Goal: Task Accomplishment & Management: Complete application form

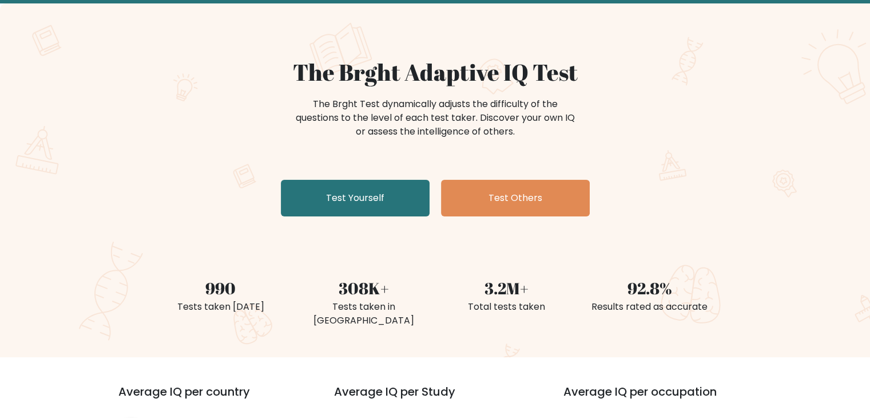
scroll to position [57, 0]
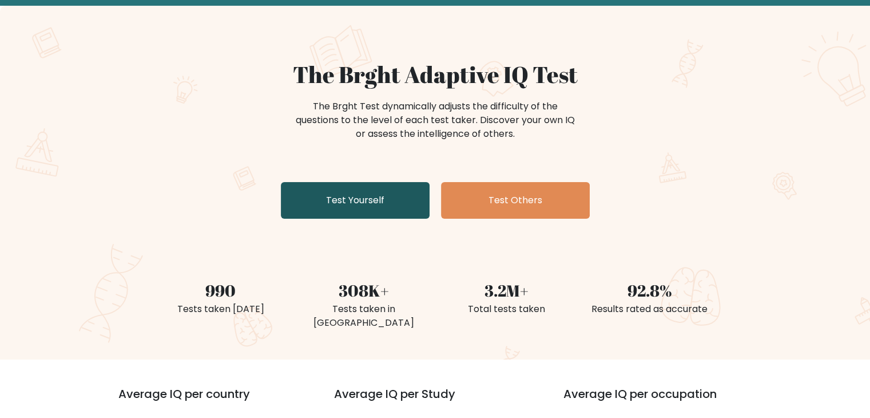
click at [327, 202] on link "Test Yourself" at bounding box center [355, 200] width 149 height 37
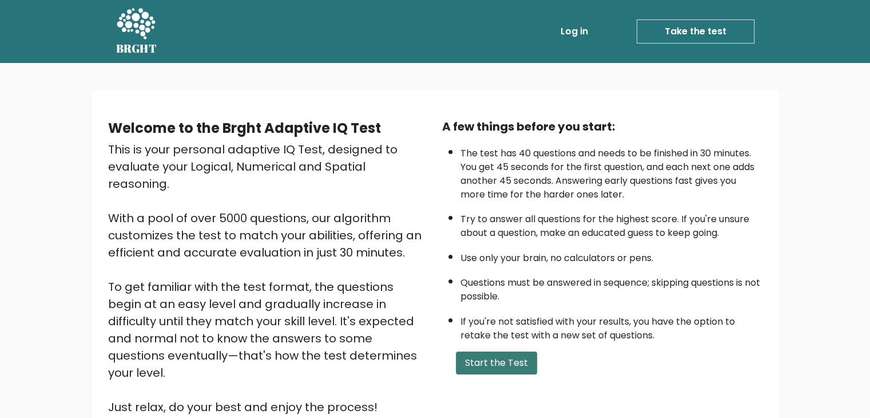
click at [485, 354] on button "Start the Test" at bounding box center [496, 362] width 81 height 23
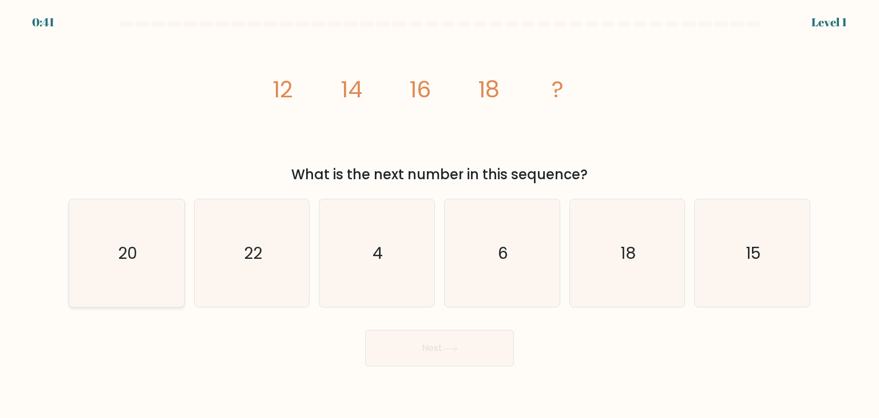
click at [128, 243] on text "20" at bounding box center [127, 252] width 19 height 23
click at [439, 215] on input "a. 20" at bounding box center [439, 212] width 1 height 6
radio input "true"
click at [444, 351] on button "Next" at bounding box center [439, 348] width 149 height 37
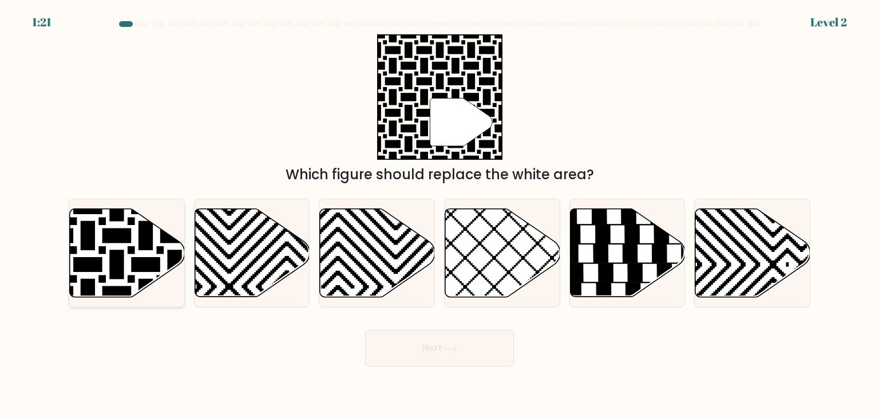
click at [92, 243] on icon at bounding box center [88, 206] width 232 height 232
click at [439, 215] on input "a." at bounding box center [439, 212] width 1 height 6
radio input "true"
click at [409, 352] on button "Next" at bounding box center [439, 348] width 149 height 37
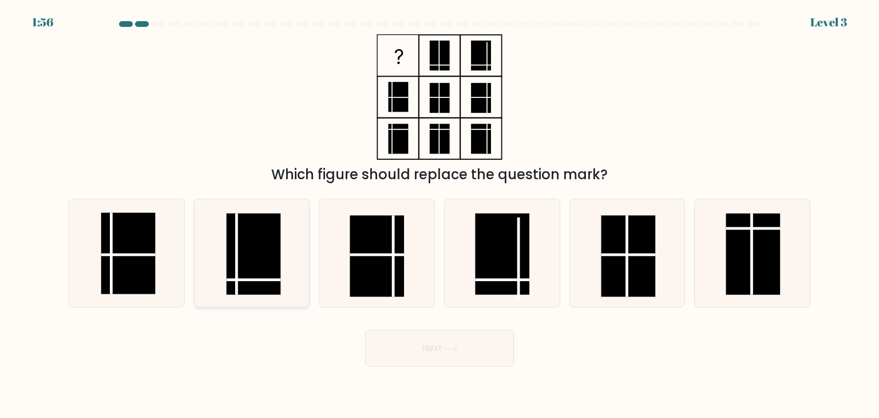
click at [248, 268] on rect at bounding box center [254, 253] width 54 height 81
click at [439, 215] on input "b." at bounding box center [439, 212] width 1 height 6
radio input "true"
click at [470, 354] on button "Next" at bounding box center [439, 348] width 149 height 37
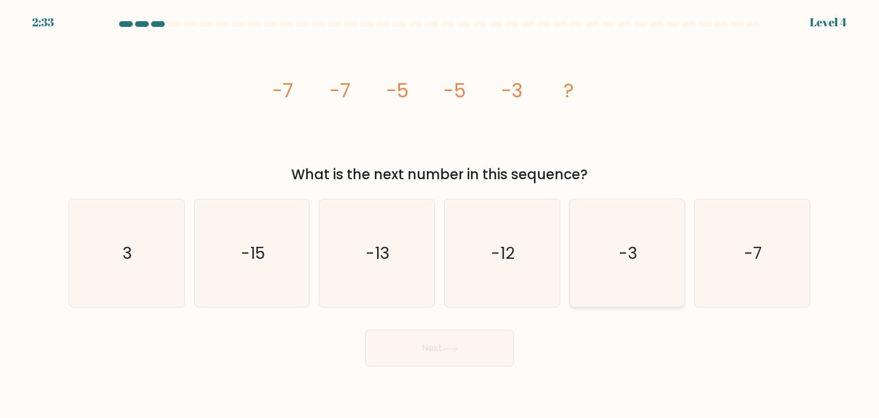
click at [637, 262] on icon "-3" at bounding box center [627, 253] width 108 height 108
click at [440, 215] on input "e. -3" at bounding box center [439, 212] width 1 height 6
radio input "true"
click at [421, 349] on button "Next" at bounding box center [439, 348] width 149 height 37
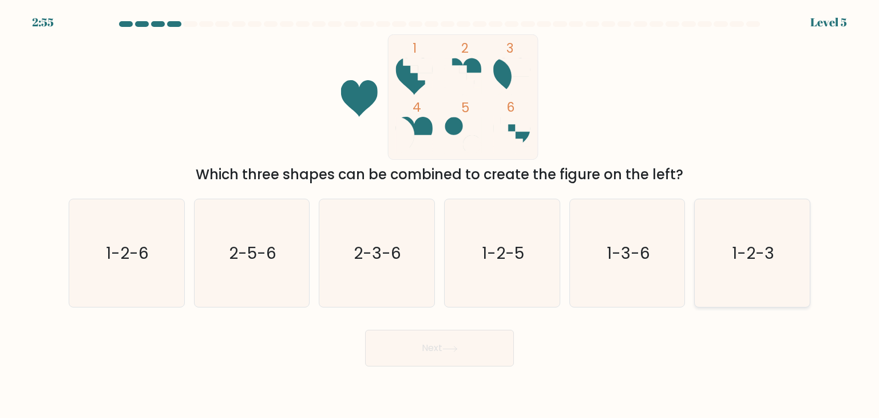
click at [739, 250] on text "1-2-3" at bounding box center [753, 252] width 42 height 23
click at [440, 215] on input "f. 1-2-3" at bounding box center [439, 212] width 1 height 6
radio input "true"
click at [422, 338] on button "Next" at bounding box center [439, 348] width 149 height 37
click at [451, 347] on icon at bounding box center [449, 349] width 15 height 6
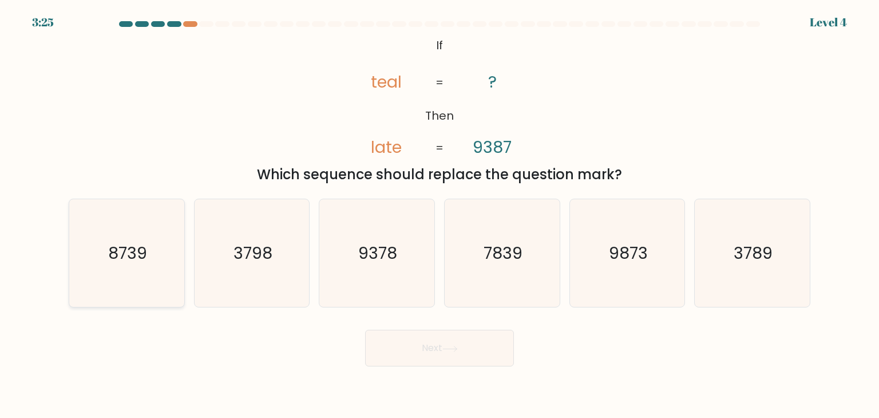
click at [117, 251] on text "8739" at bounding box center [127, 252] width 39 height 23
click at [439, 215] on input "a. 8739" at bounding box center [439, 212] width 1 height 6
radio input "true"
click at [470, 356] on button "Next" at bounding box center [439, 348] width 149 height 37
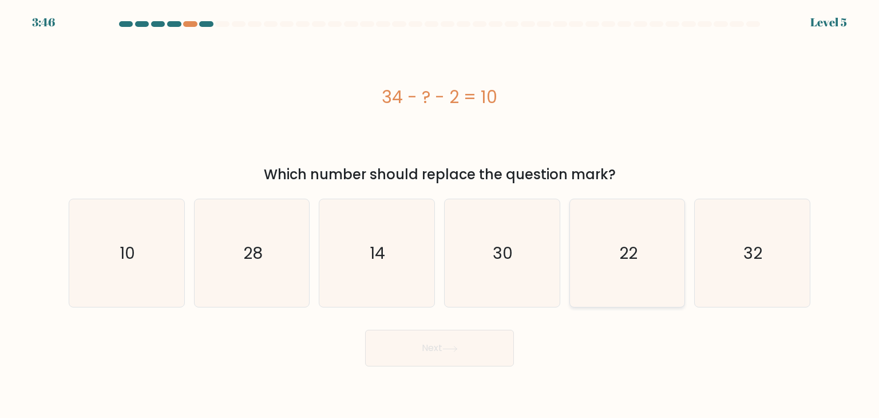
click at [632, 255] on text "22" at bounding box center [628, 252] width 18 height 23
click at [440, 215] on input "e. 22" at bounding box center [439, 212] width 1 height 6
radio input "true"
click at [433, 345] on button "Next" at bounding box center [439, 348] width 149 height 37
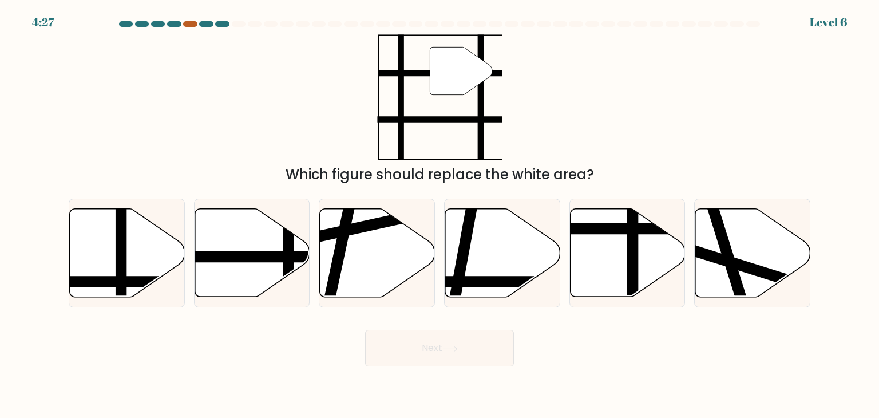
click at [190, 23] on div at bounding box center [190, 24] width 14 height 6
click at [92, 254] on icon at bounding box center [127, 253] width 115 height 88
click at [439, 215] on input "a." at bounding box center [439, 212] width 1 height 6
radio input "true"
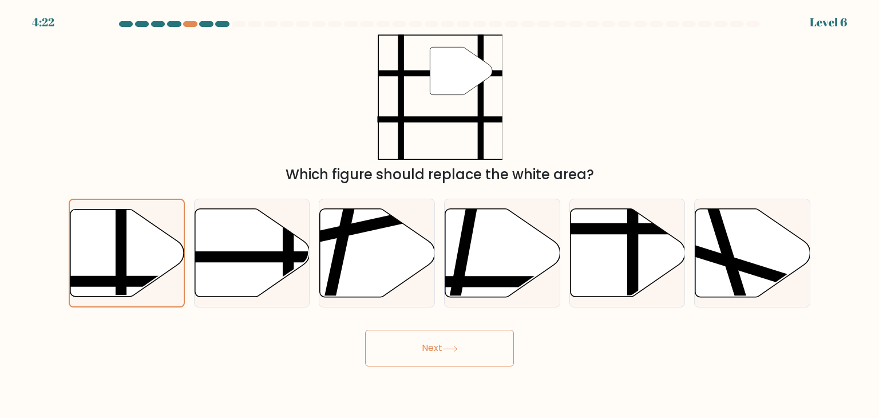
click at [453, 343] on button "Next" at bounding box center [439, 348] width 149 height 37
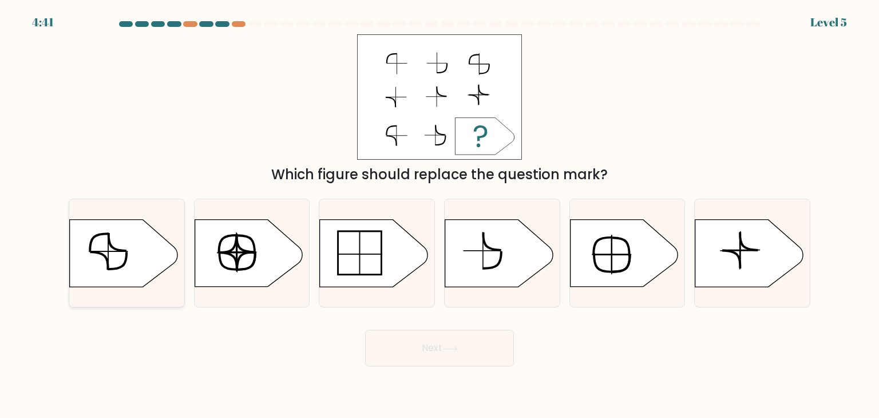
click at [110, 261] on icon at bounding box center [124, 253] width 108 height 67
click at [439, 215] on input "a." at bounding box center [439, 212] width 1 height 6
radio input "true"
click at [445, 348] on icon at bounding box center [449, 349] width 15 height 6
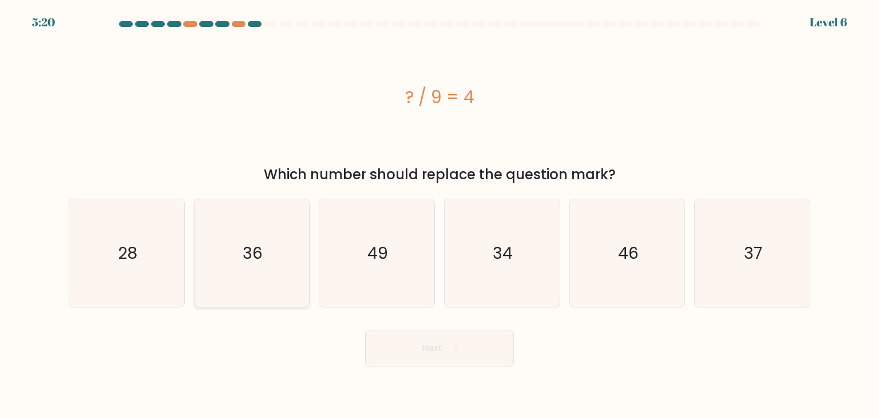
click at [265, 262] on icon "36" at bounding box center [252, 253] width 108 height 108
click at [439, 215] on input "b. 36" at bounding box center [439, 212] width 1 height 6
radio input "true"
click at [451, 349] on icon at bounding box center [449, 349] width 15 height 6
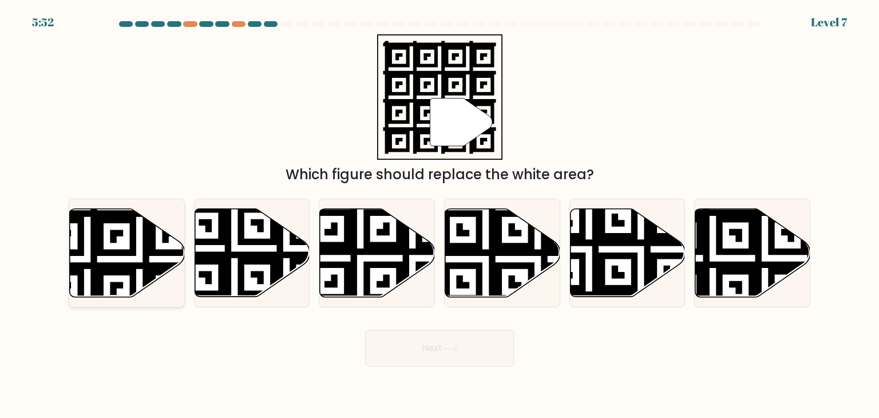
click at [124, 247] on icon at bounding box center [127, 253] width 115 height 88
click at [439, 215] on input "a." at bounding box center [439, 212] width 1 height 6
radio input "true"
click at [459, 352] on button "Next" at bounding box center [439, 348] width 149 height 37
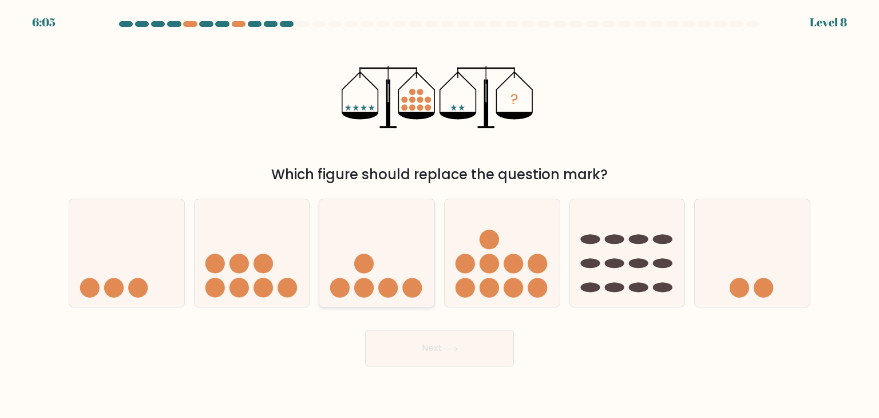
click at [374, 266] on icon at bounding box center [376, 252] width 115 height 95
click at [439, 215] on input "c." at bounding box center [439, 212] width 1 height 6
radio input "true"
click at [457, 346] on icon at bounding box center [450, 348] width 14 height 5
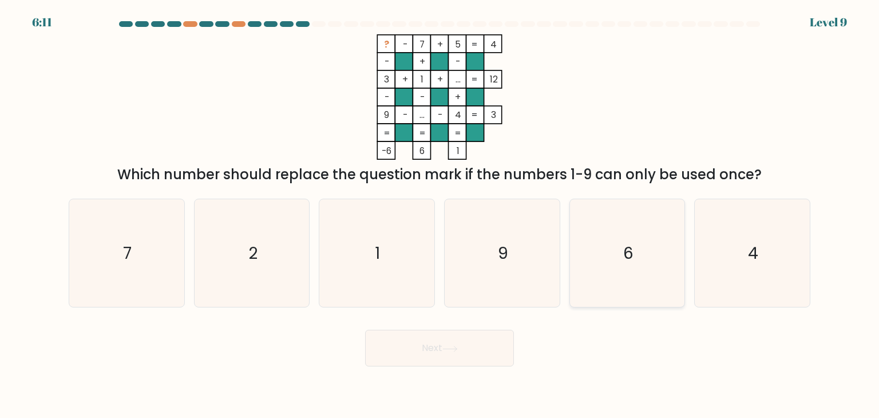
click at [627, 234] on icon "6" at bounding box center [627, 253] width 108 height 108
click at [440, 215] on input "e. 6" at bounding box center [439, 212] width 1 height 6
radio input "true"
click at [470, 338] on button "Next" at bounding box center [439, 348] width 149 height 37
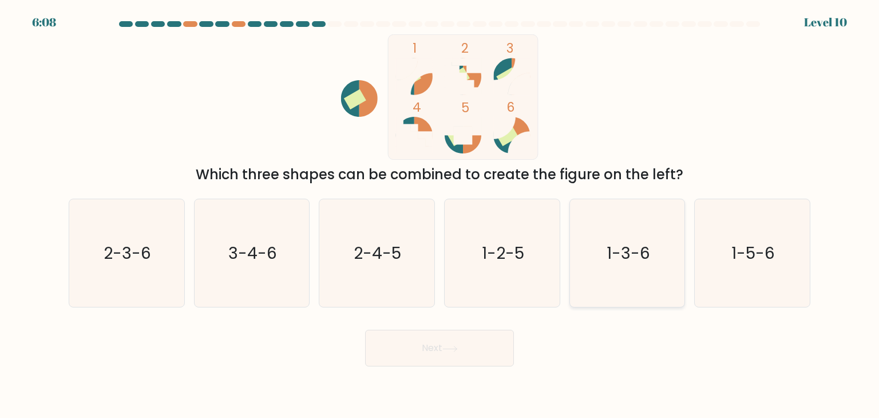
click at [640, 255] on text "1-3-6" at bounding box center [627, 252] width 43 height 23
click at [440, 215] on input "e. 1-3-6" at bounding box center [439, 212] width 1 height 6
radio input "true"
click at [449, 339] on button "Next" at bounding box center [439, 348] width 149 height 37
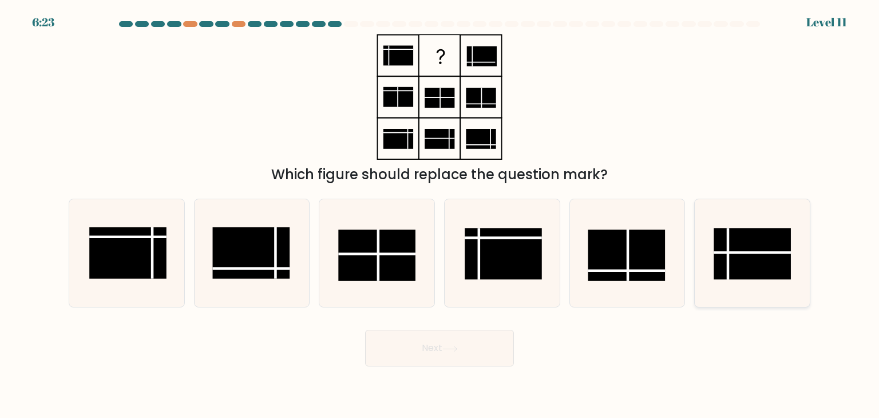
click at [728, 251] on line at bounding box center [728, 253] width 0 height 51
click at [440, 215] on input "f." at bounding box center [439, 212] width 1 height 6
radio input "true"
click at [453, 356] on button "Next" at bounding box center [439, 348] width 149 height 37
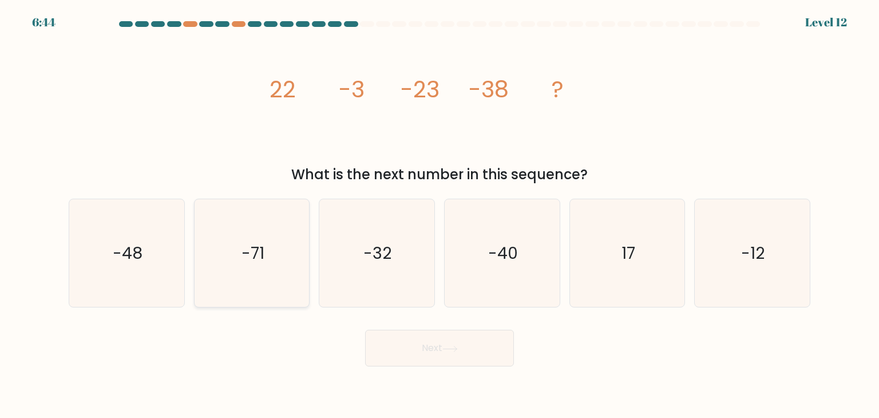
click at [277, 275] on icon "-71" at bounding box center [252, 253] width 108 height 108
click at [439, 215] on input "b. -71" at bounding box center [439, 212] width 1 height 6
radio input "true"
click at [447, 348] on icon at bounding box center [449, 349] width 15 height 6
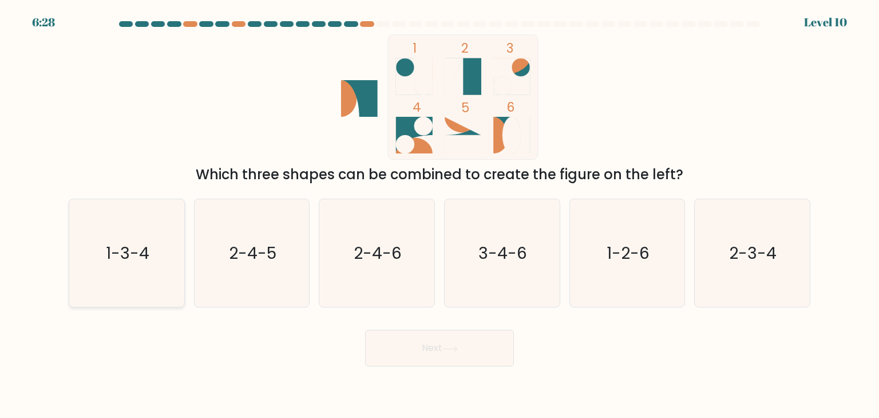
click at [104, 262] on icon "1-3-4" at bounding box center [127, 253] width 108 height 108
click at [439, 215] on input "a. 1-3-4" at bounding box center [439, 212] width 1 height 6
radio input "true"
click at [467, 348] on button "Next" at bounding box center [439, 348] width 149 height 37
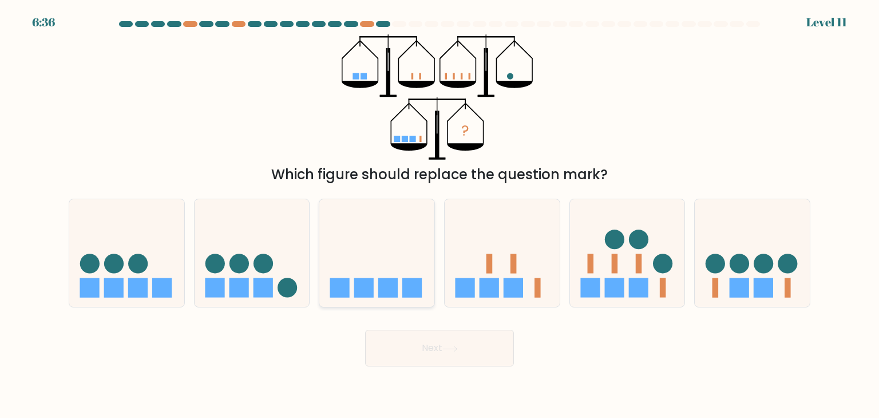
click at [380, 270] on icon at bounding box center [376, 252] width 115 height 95
click at [439, 215] on input "c." at bounding box center [439, 212] width 1 height 6
radio input "true"
click at [441, 347] on button "Next" at bounding box center [439, 348] width 149 height 37
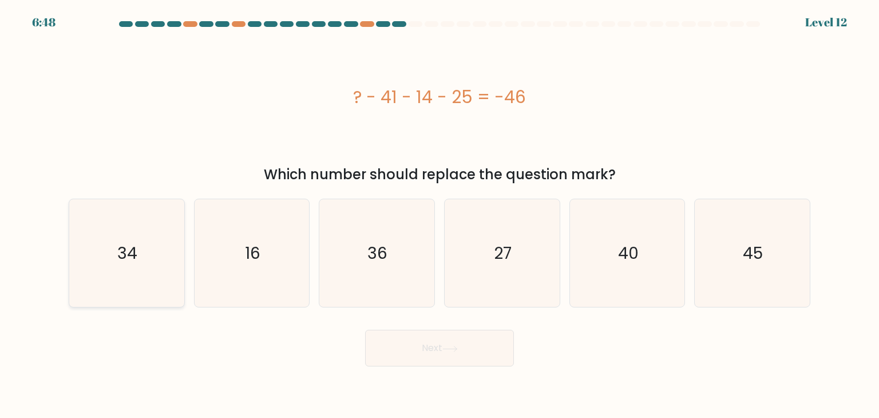
click at [156, 242] on icon "34" at bounding box center [127, 253] width 108 height 108
click at [439, 215] on input "a. 34" at bounding box center [439, 212] width 1 height 6
radio input "true"
click at [436, 342] on button "Next" at bounding box center [439, 348] width 149 height 37
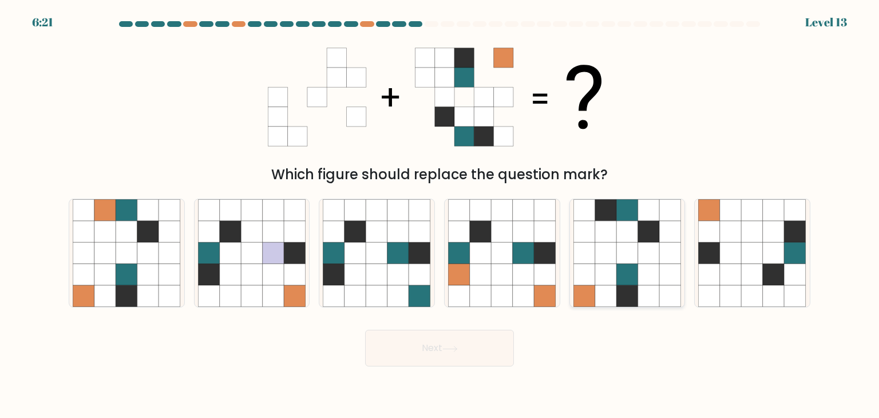
click at [609, 261] on icon at bounding box center [606, 253] width 22 height 22
click at [440, 215] on input "e." at bounding box center [439, 212] width 1 height 6
radio input "true"
click at [451, 354] on button "Next" at bounding box center [439, 348] width 149 height 37
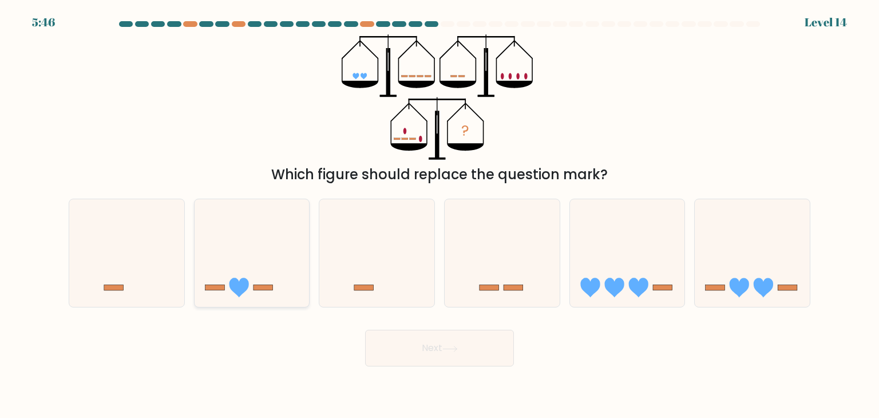
click at [240, 284] on icon at bounding box center [238, 287] width 19 height 19
click at [439, 215] on input "b." at bounding box center [439, 212] width 1 height 6
radio input "true"
click at [436, 344] on button "Next" at bounding box center [439, 348] width 149 height 37
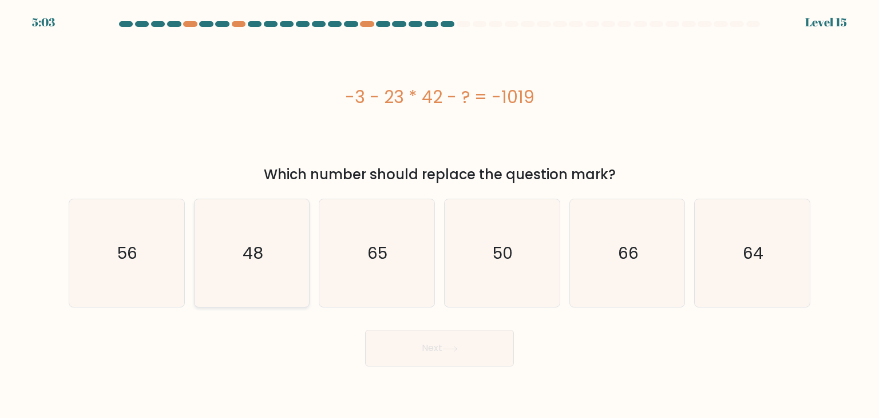
click at [260, 252] on text "48" at bounding box center [253, 252] width 21 height 23
click at [439, 215] on input "b. 48" at bounding box center [439, 212] width 1 height 6
radio input "true"
click at [457, 350] on icon at bounding box center [450, 348] width 14 height 5
click at [457, 348] on icon at bounding box center [450, 348] width 14 height 5
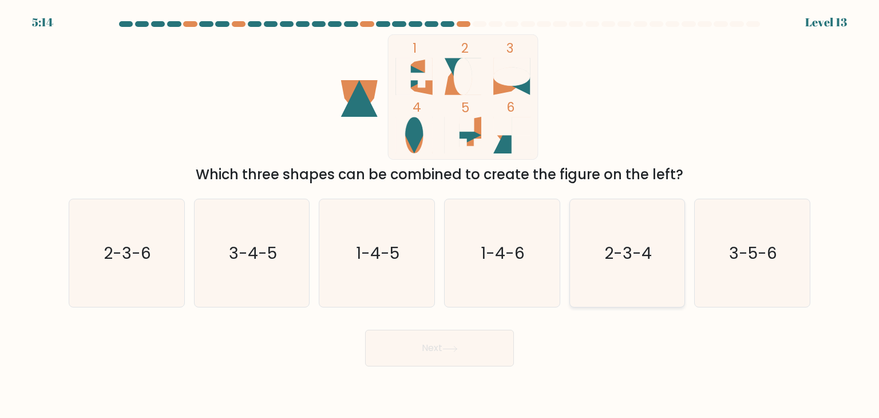
click at [636, 259] on text "2-3-4" at bounding box center [627, 252] width 47 height 23
click at [440, 215] on input "e. 2-3-4" at bounding box center [439, 212] width 1 height 6
radio input "true"
click at [422, 344] on button "Next" at bounding box center [439, 348] width 149 height 37
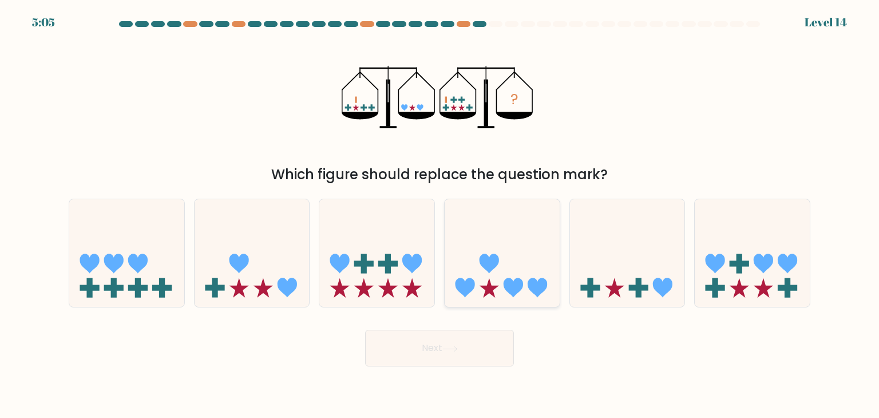
click at [492, 287] on icon at bounding box center [488, 287] width 19 height 19
click at [440, 215] on input "d." at bounding box center [439, 212] width 1 height 6
radio input "true"
click at [263, 277] on icon at bounding box center [252, 252] width 115 height 95
click at [439, 215] on input "b." at bounding box center [439, 212] width 1 height 6
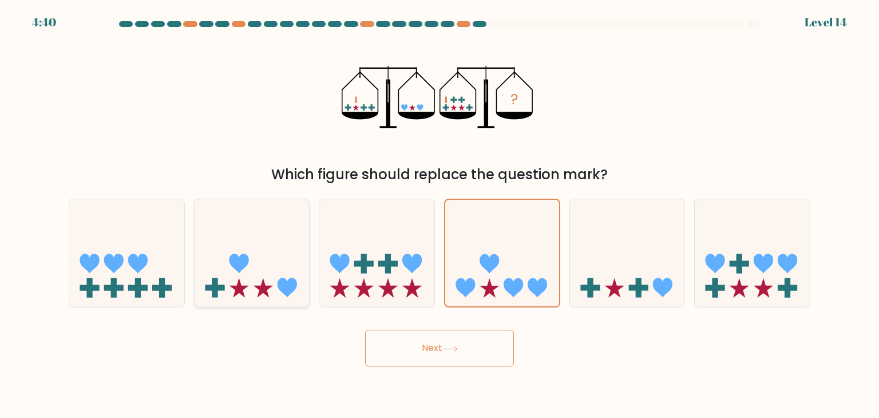
radio input "true"
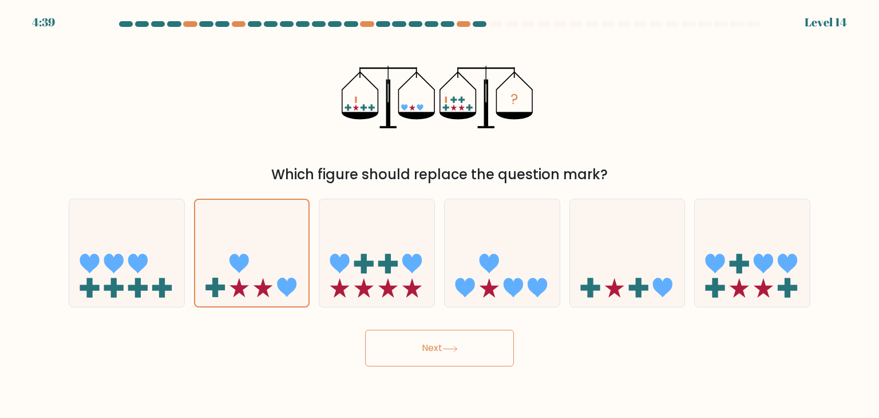
click at [455, 353] on button "Next" at bounding box center [439, 348] width 149 height 37
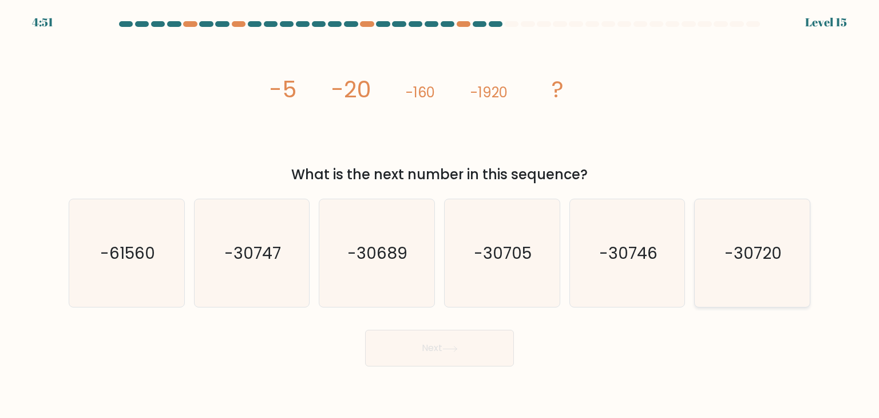
click at [769, 242] on text "-30720" at bounding box center [752, 252] width 57 height 23
click at [440, 215] on input "f. -30720" at bounding box center [439, 212] width 1 height 6
radio input "true"
click at [423, 355] on button "Next" at bounding box center [439, 348] width 149 height 37
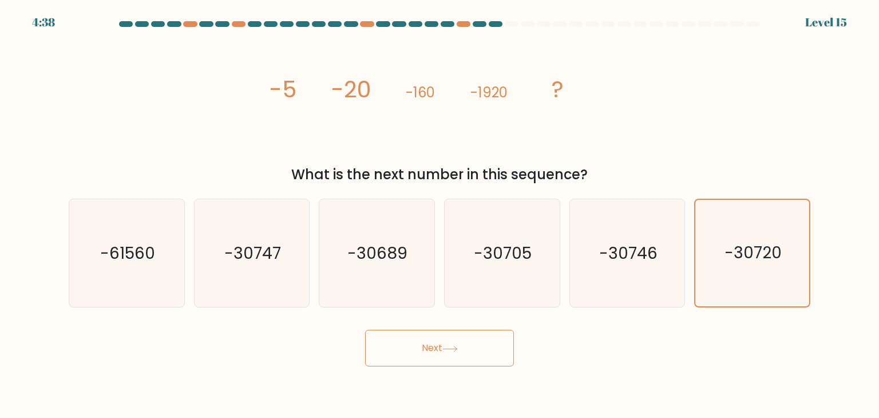
click at [467, 340] on button "Next" at bounding box center [439, 348] width 149 height 37
click at [423, 348] on button "Next" at bounding box center [439, 348] width 149 height 37
drag, startPoint x: 772, startPoint y: 252, endPoint x: 767, endPoint y: 256, distance: 6.5
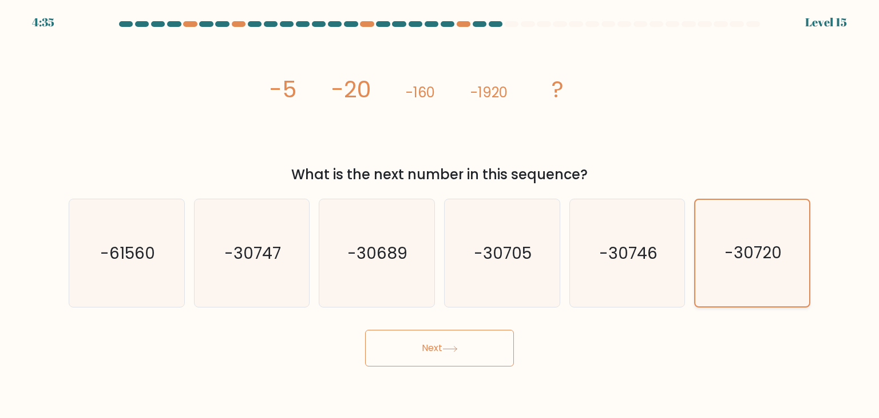
click at [770, 256] on text "-30720" at bounding box center [752, 253] width 57 height 22
click at [440, 215] on input "f. -30720" at bounding box center [439, 212] width 1 height 6
click at [437, 350] on button "Next" at bounding box center [439, 348] width 149 height 37
click at [433, 350] on button "Next" at bounding box center [439, 348] width 149 height 37
click at [433, 346] on button "Next" at bounding box center [439, 348] width 149 height 37
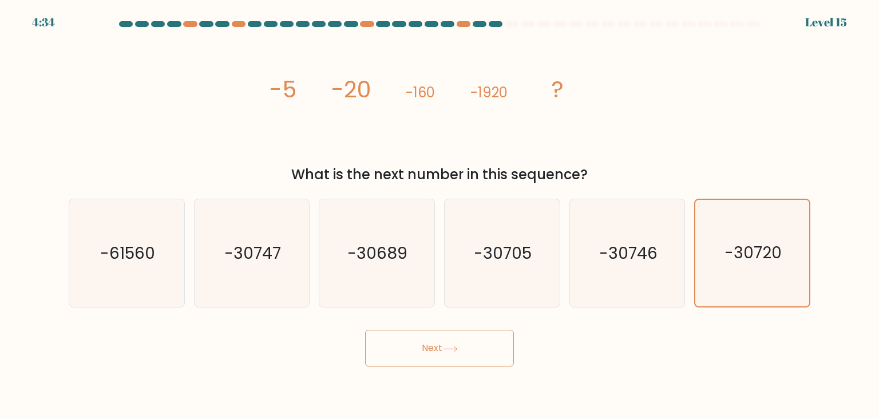
click at [437, 344] on button "Next" at bounding box center [439, 348] width 149 height 37
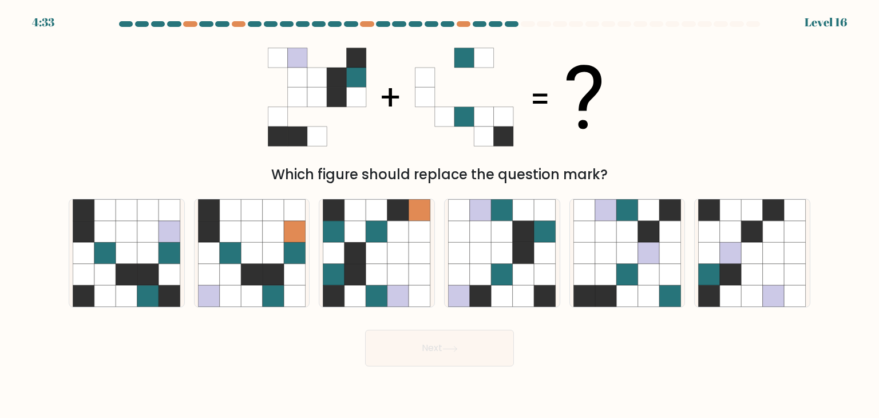
click at [437, 345] on button "Next" at bounding box center [439, 348] width 149 height 37
click at [148, 278] on icon at bounding box center [148, 275] width 22 height 22
click at [439, 215] on input "a." at bounding box center [439, 212] width 1 height 6
radio input "true"
click at [467, 347] on button "Next" at bounding box center [439, 348] width 149 height 37
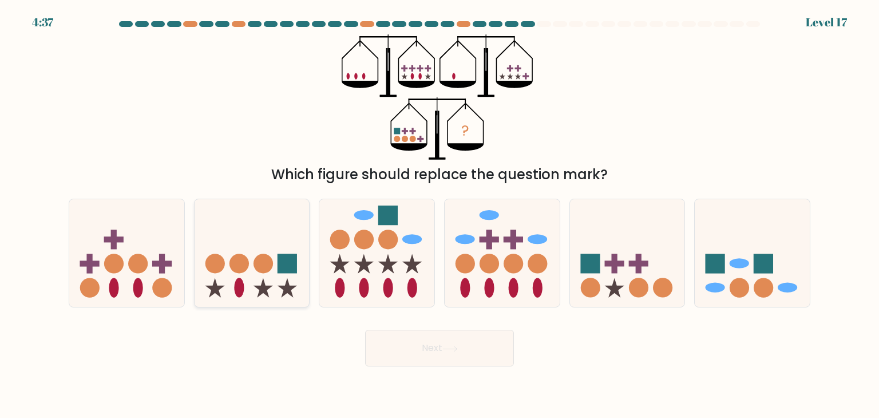
click at [255, 266] on circle at bounding box center [262, 263] width 19 height 19
click at [439, 215] on input "b." at bounding box center [439, 212] width 1 height 6
radio input "true"
click at [449, 357] on button "Next" at bounding box center [439, 348] width 149 height 37
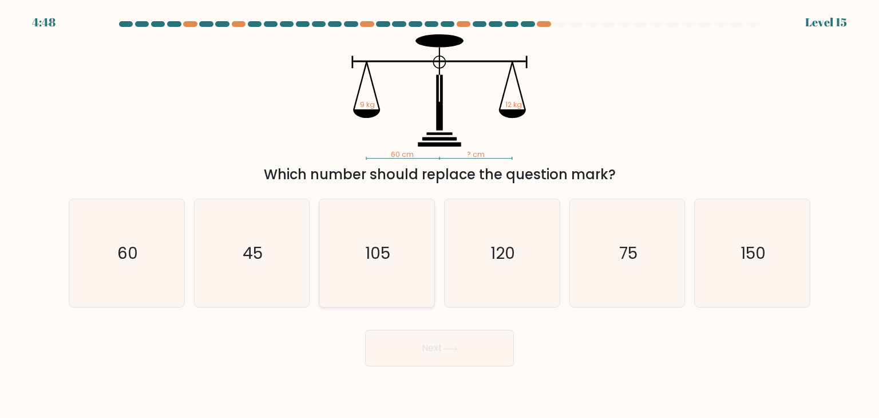
click at [403, 244] on icon "105" at bounding box center [377, 253] width 108 height 108
click at [439, 215] on input "c. 105" at bounding box center [439, 212] width 1 height 6
radio input "true"
click at [433, 343] on button "Next" at bounding box center [439, 348] width 149 height 37
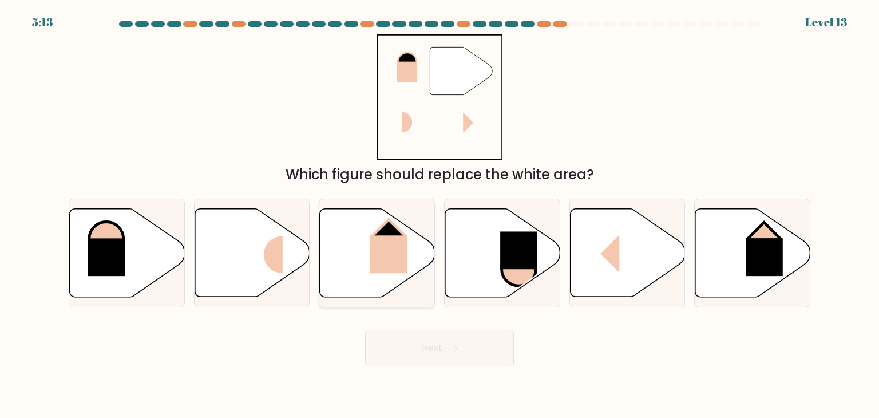
click at [379, 236] on rect at bounding box center [388, 254] width 37 height 38
click at [439, 215] on input "c." at bounding box center [439, 212] width 1 height 6
radio input "true"
click at [467, 351] on button "Next" at bounding box center [439, 348] width 149 height 37
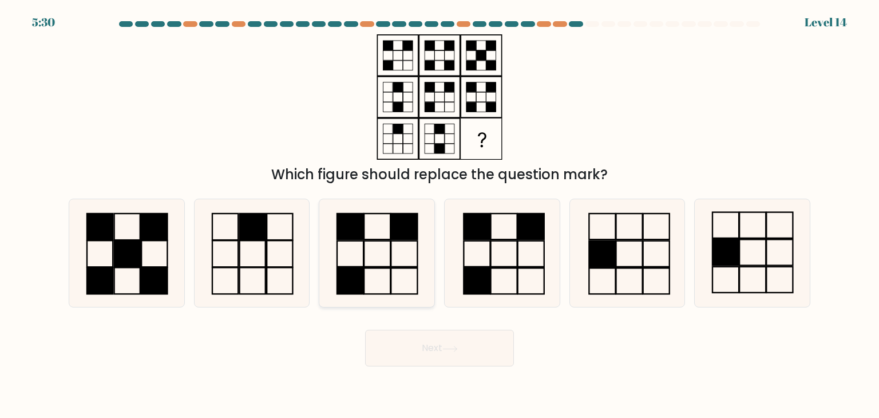
click at [383, 227] on icon at bounding box center [377, 253] width 108 height 108
click at [439, 215] on input "c." at bounding box center [439, 212] width 1 height 6
radio input "true"
click at [432, 355] on button "Next" at bounding box center [439, 348] width 149 height 37
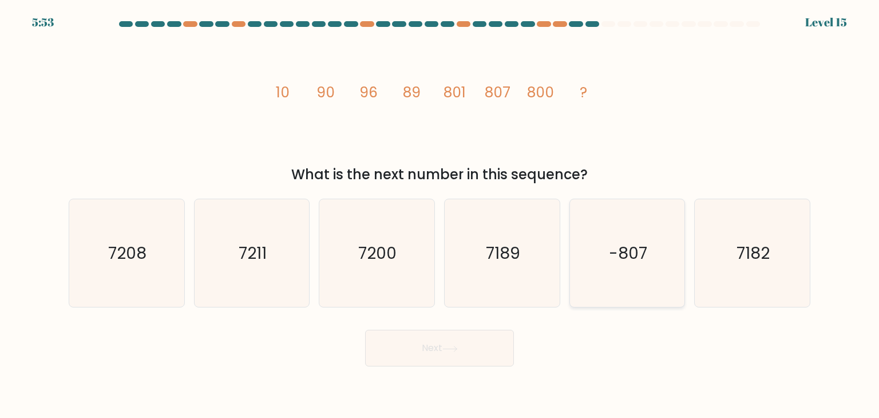
click at [604, 231] on icon "-807" at bounding box center [627, 253] width 108 height 108
click at [440, 215] on input "e. -807" at bounding box center [439, 212] width 1 height 6
radio input "true"
click at [480, 340] on button "Next" at bounding box center [439, 348] width 149 height 37
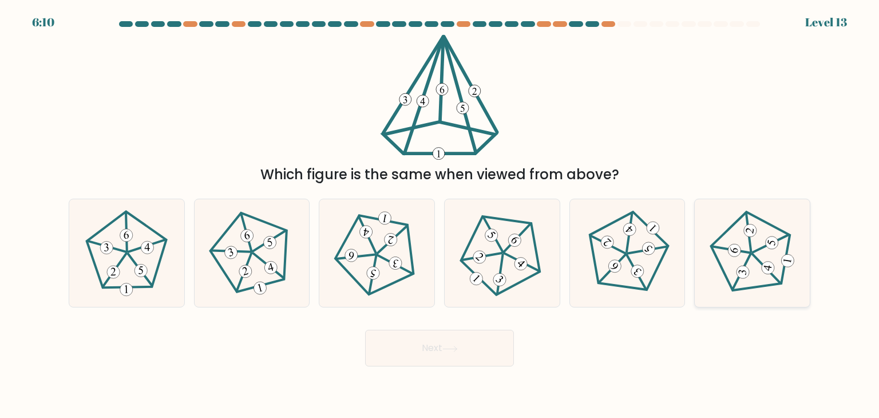
click at [744, 250] on icon at bounding box center [752, 253] width 86 height 86
click at [440, 215] on input "f." at bounding box center [439, 212] width 1 height 6
radio input "true"
click at [454, 344] on button "Next" at bounding box center [439, 348] width 149 height 37
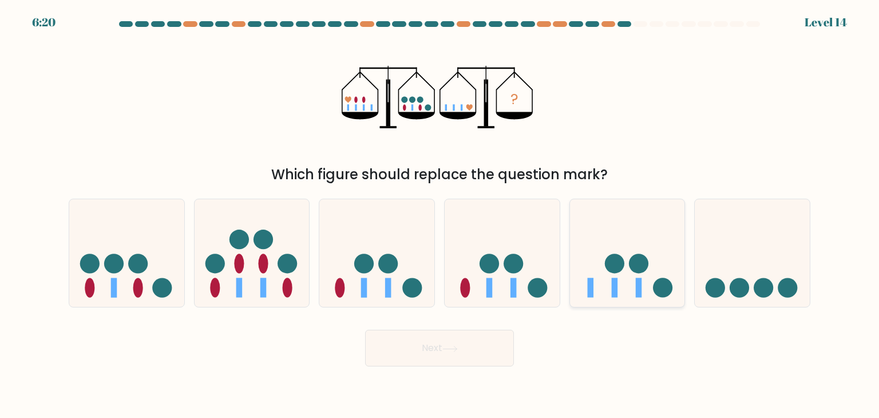
click at [618, 282] on icon at bounding box center [627, 252] width 115 height 95
click at [440, 215] on input "e." at bounding box center [439, 212] width 1 height 6
radio input "true"
click at [454, 348] on icon at bounding box center [449, 349] width 15 height 6
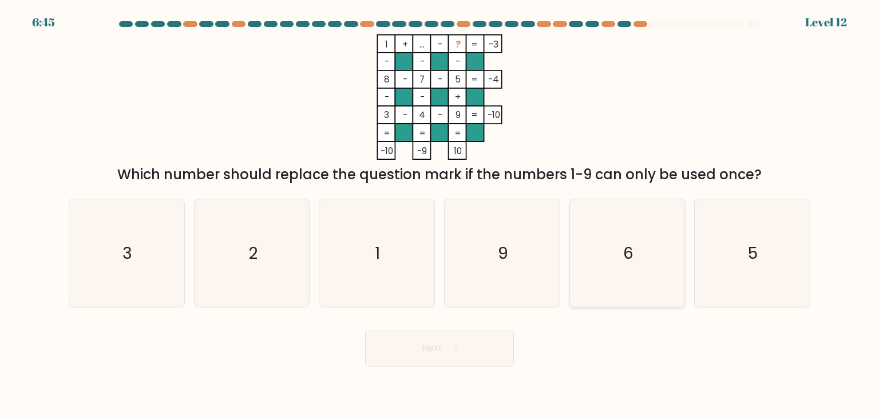
click at [601, 239] on icon "6" at bounding box center [627, 253] width 108 height 108
click at [440, 215] on input "e. 6" at bounding box center [439, 212] width 1 height 6
radio input "true"
click at [406, 346] on button "Next" at bounding box center [439, 348] width 149 height 37
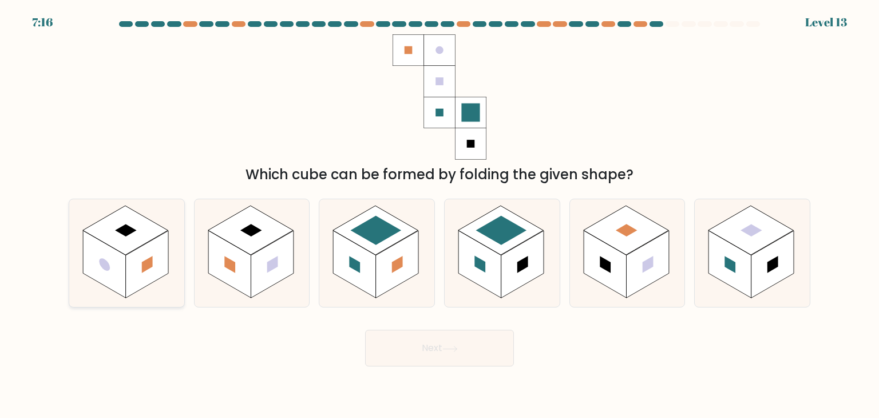
click at [126, 264] on rect at bounding box center [104, 265] width 43 height 68
click at [439, 215] on input "a." at bounding box center [439, 212] width 1 height 6
radio input "true"
click at [441, 360] on button "Next" at bounding box center [439, 348] width 149 height 37
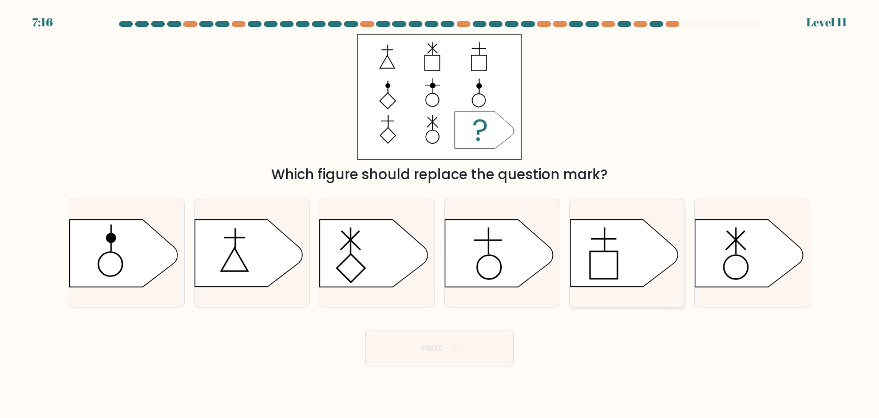
click at [617, 266] on rect at bounding box center [603, 264] width 27 height 27
click at [440, 215] on input "e." at bounding box center [439, 212] width 1 height 6
radio input "true"
click at [425, 353] on button "Next" at bounding box center [439, 348] width 149 height 37
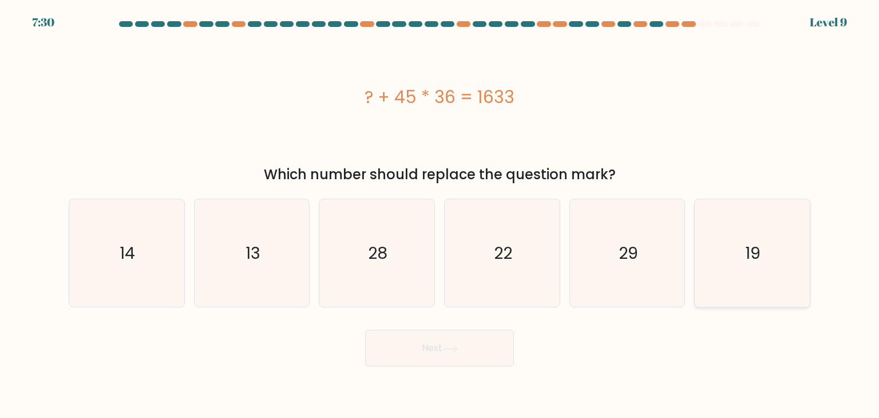
click at [735, 241] on icon "19" at bounding box center [752, 253] width 108 height 108
click at [440, 215] on input "f. 19" at bounding box center [439, 212] width 1 height 6
radio input "true"
click at [435, 354] on button "Next" at bounding box center [439, 348] width 149 height 37
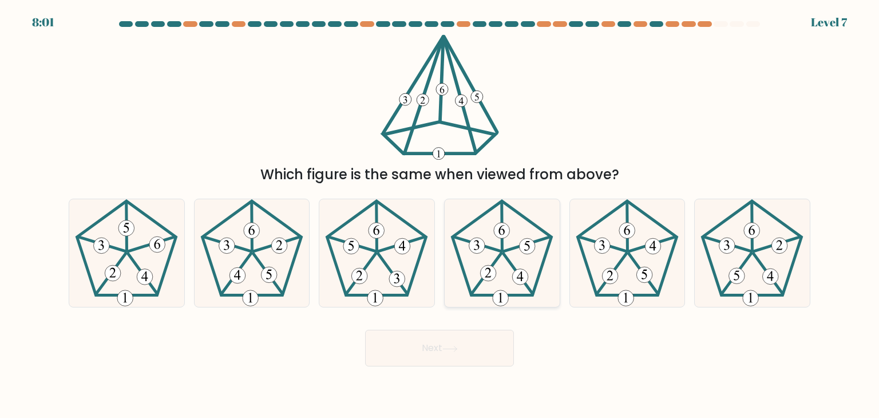
click at [503, 275] on icon at bounding box center [502, 253] width 108 height 108
click at [440, 215] on input "d." at bounding box center [439, 212] width 1 height 6
radio input "true"
click at [483, 353] on button "Next" at bounding box center [439, 348] width 149 height 37
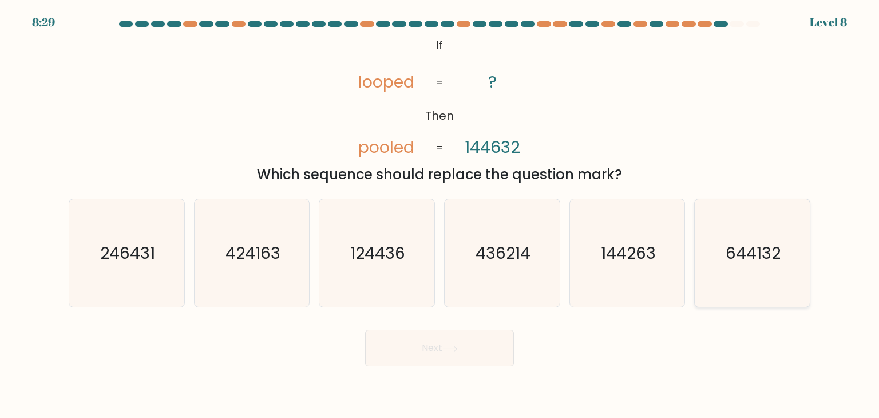
click at [735, 235] on icon "644132" at bounding box center [752, 253] width 108 height 108
click at [440, 215] on input "f. 644132" at bounding box center [439, 212] width 1 height 6
radio input "true"
click at [448, 351] on icon at bounding box center [449, 349] width 15 height 6
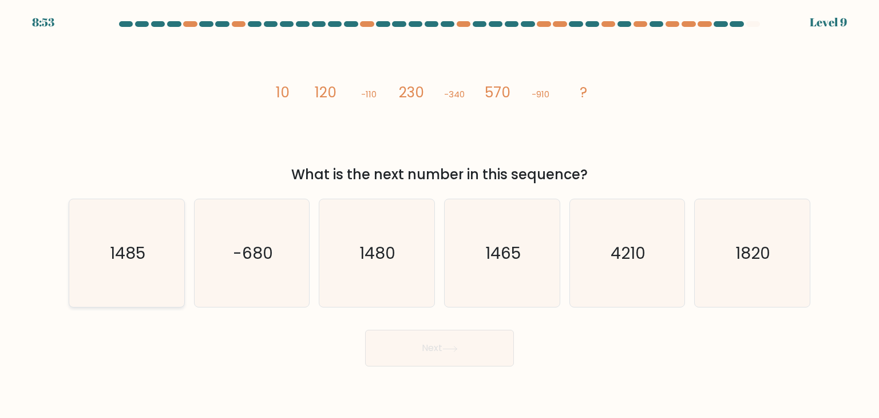
drag, startPoint x: 92, startPoint y: 264, endPoint x: 73, endPoint y: 268, distance: 19.3
click at [73, 268] on icon "1485" at bounding box center [127, 253] width 108 height 108
click at [439, 215] on input "a. 1485" at bounding box center [439, 212] width 1 height 6
radio input "true"
click at [388, 273] on icon "1480" at bounding box center [377, 253] width 108 height 108
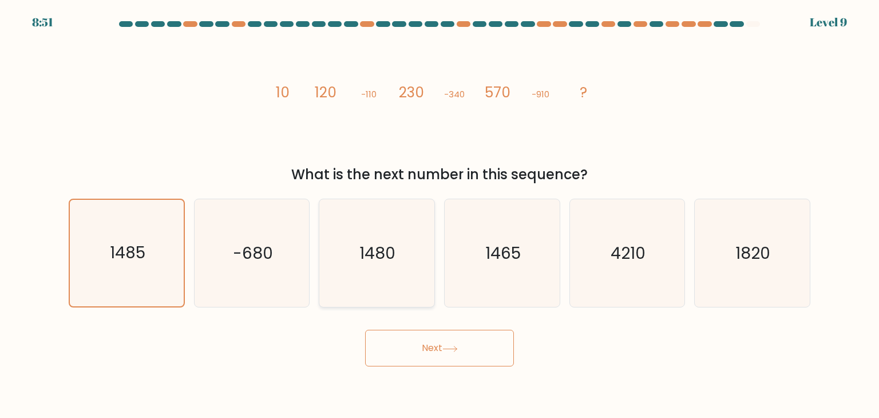
click at [439, 215] on input "c. 1480" at bounding box center [439, 212] width 1 height 6
radio input "true"
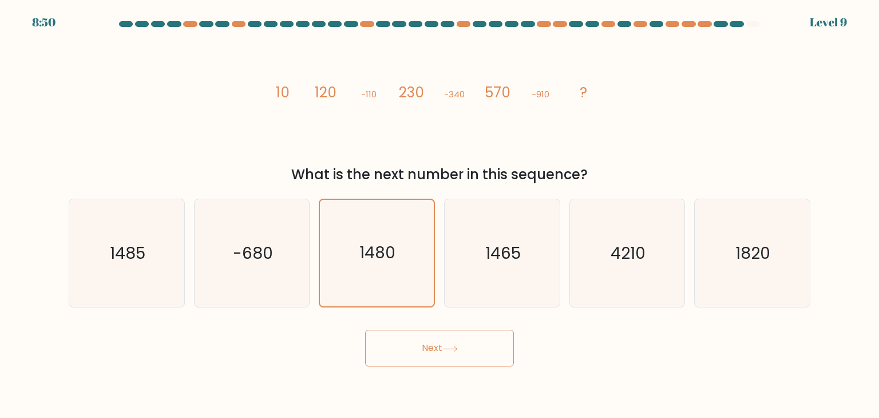
click at [433, 348] on button "Next" at bounding box center [439, 348] width 149 height 37
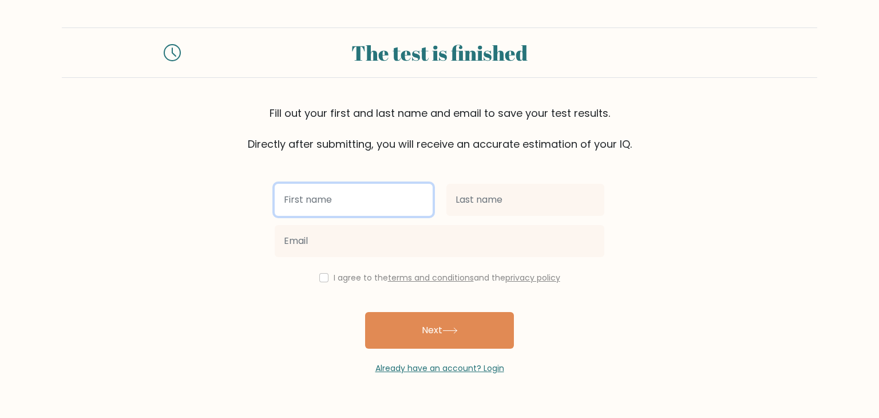
click at [405, 200] on input "text" at bounding box center [354, 200] width 158 height 32
type input "Smruti"
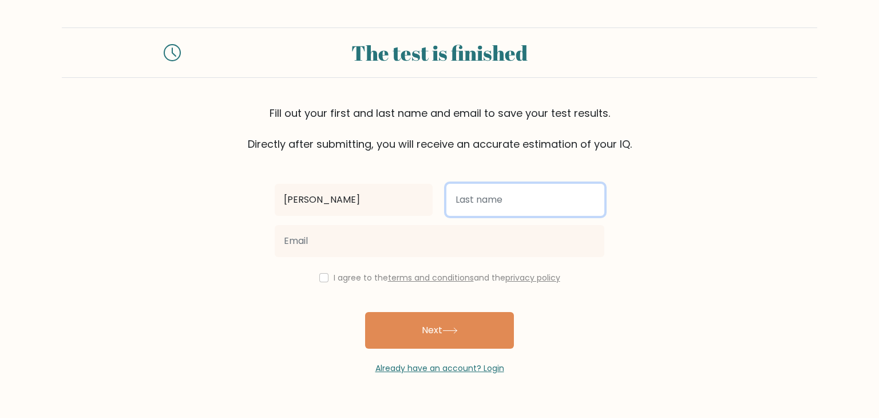
click at [525, 201] on input "text" at bounding box center [525, 200] width 158 height 32
type input "naik"
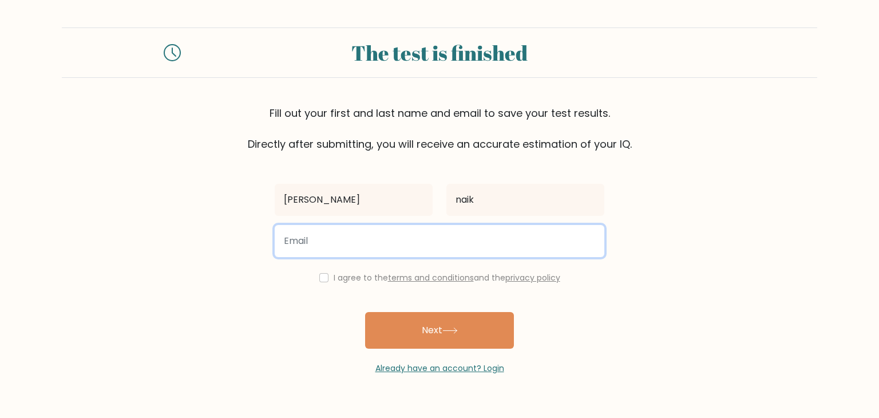
click at [405, 247] on input "email" at bounding box center [440, 241] width 330 height 32
type input "naiksmrutigirish@gmail.com"
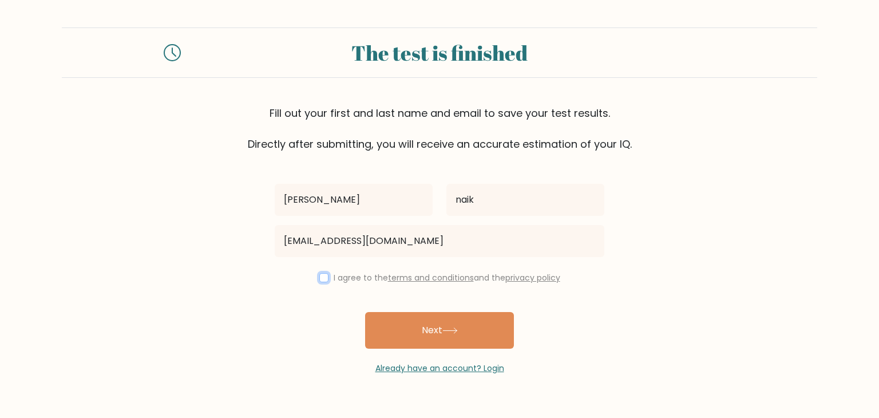
click at [323, 279] on input "checkbox" at bounding box center [323, 277] width 9 height 9
checkbox input "true"
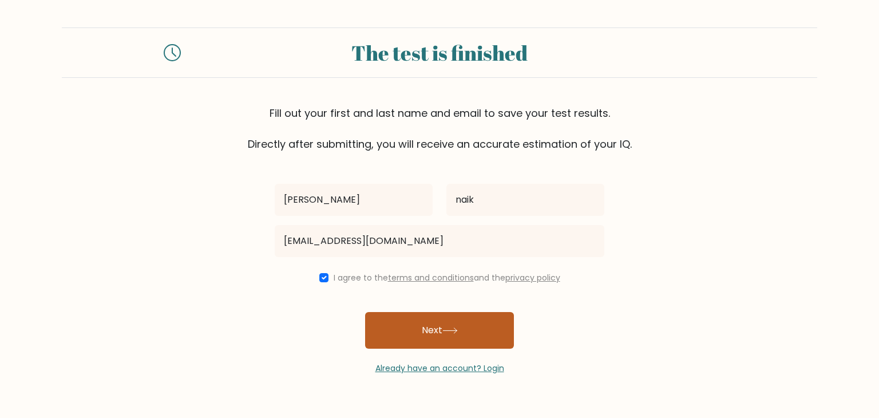
click at [425, 323] on button "Next" at bounding box center [439, 330] width 149 height 37
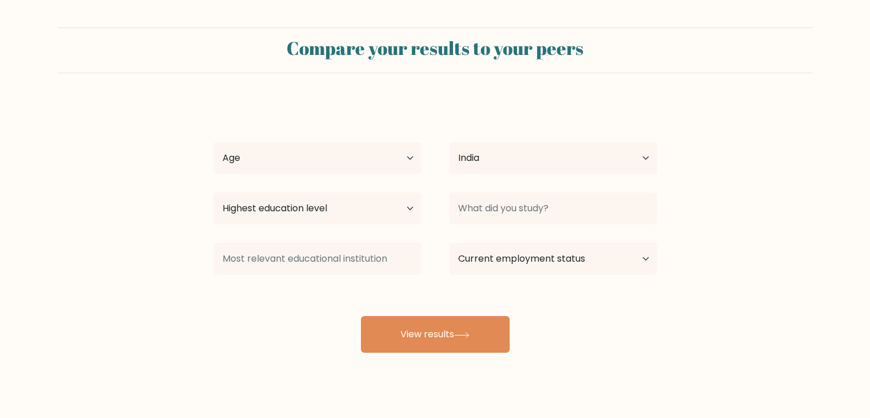
select select "IN"
click at [366, 203] on select "Highest education level No schooling Primary Lower Secondary Upper Secondary Oc…" at bounding box center [317, 208] width 208 height 32
select select "bachelors_degree"
click at [213, 192] on select "Highest education level No schooling Primary Lower Secondary Upper Secondary Oc…" at bounding box center [317, 208] width 208 height 32
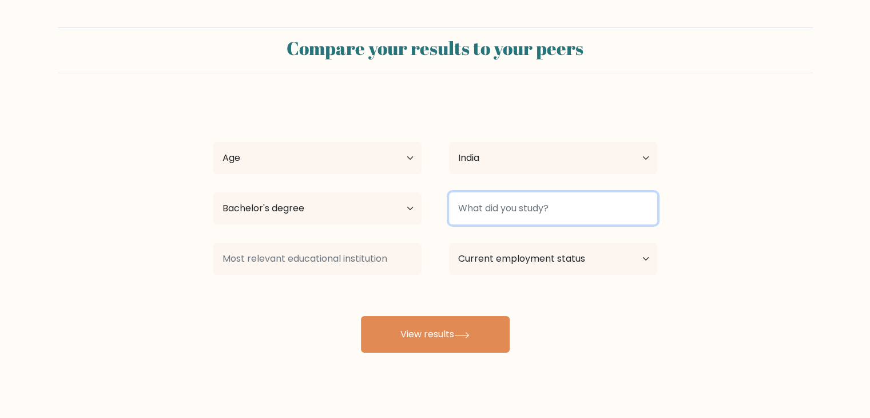
drag, startPoint x: 527, startPoint y: 201, endPoint x: 528, endPoint y: 216, distance: 14.3
click at [528, 204] on input at bounding box center [553, 208] width 208 height 32
click at [583, 219] on input at bounding box center [553, 208] width 208 height 32
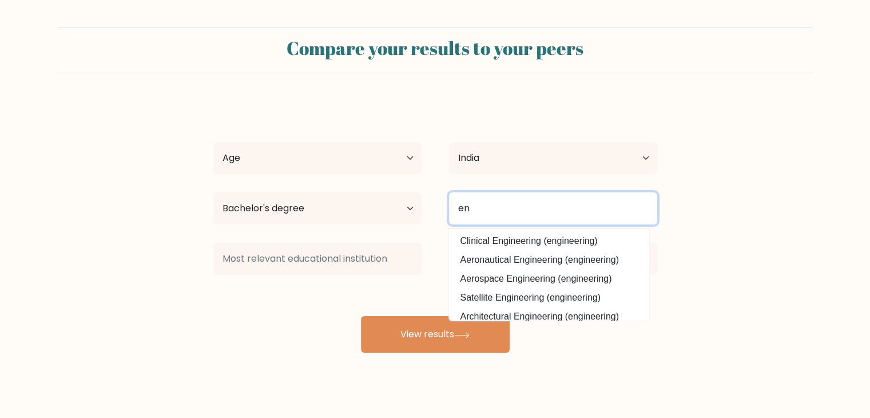
type input "e"
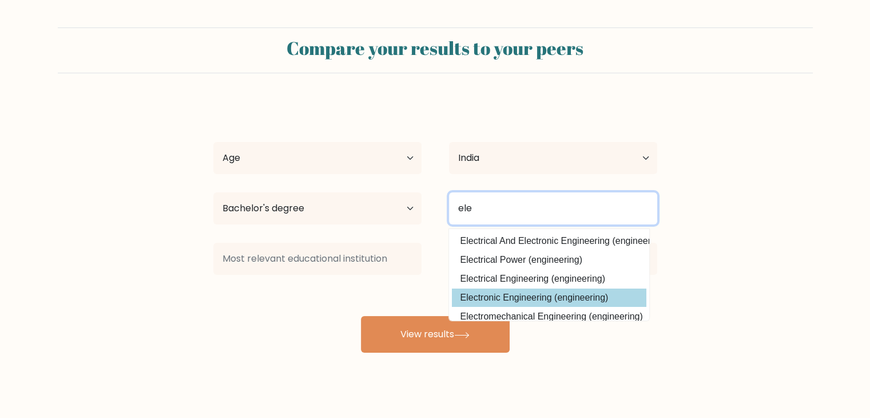
type input "ele"
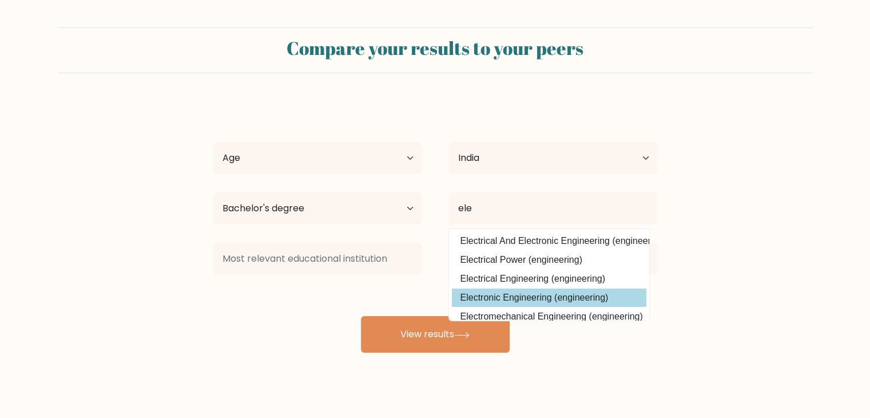
click at [558, 300] on div "Smruti naik Age Under 18 years old 18-24 years old 25-34 years old 35-44 years …" at bounding box center [436, 227] width 458 height 252
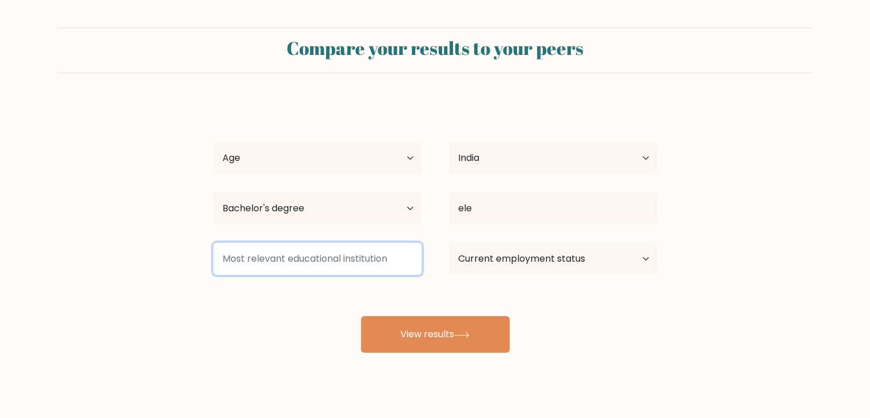
click at [355, 256] on input at bounding box center [317, 259] width 208 height 32
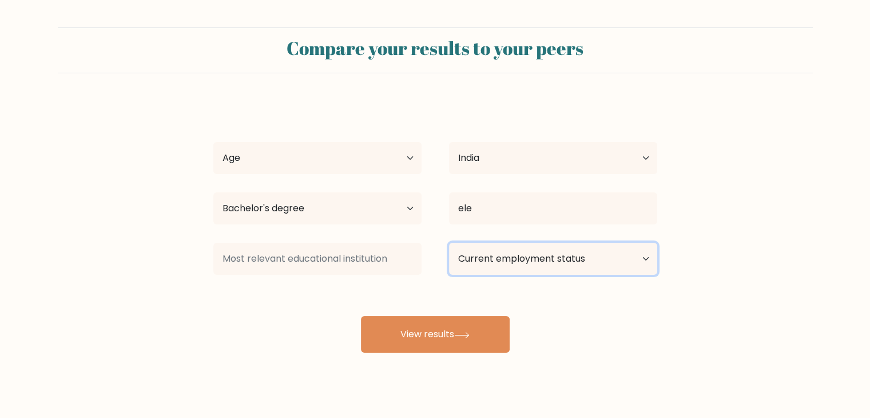
click at [494, 262] on select "Current employment status Employed Student Retired Other / prefer not to answer" at bounding box center [553, 259] width 208 height 32
select select "student"
click at [449, 243] on select "Current employment status Employed Student Retired Other / prefer not to answer" at bounding box center [553, 259] width 208 height 32
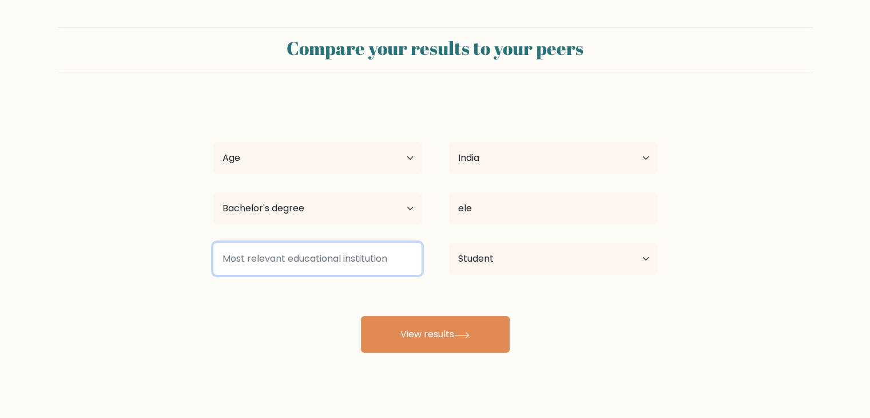
click at [369, 266] on input at bounding box center [317, 259] width 208 height 32
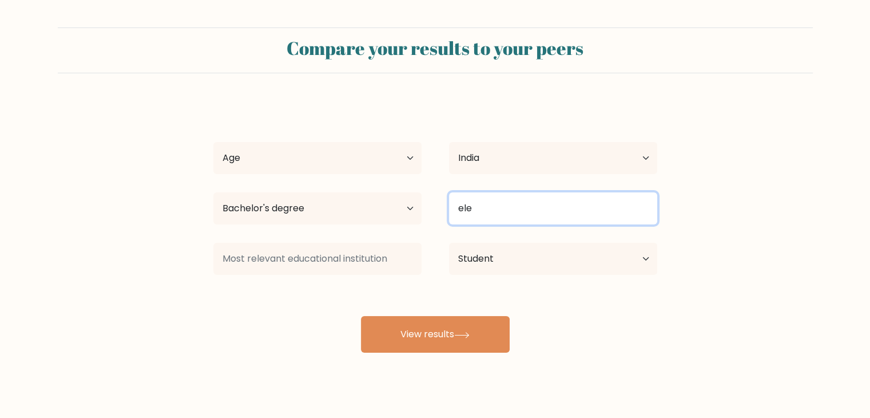
drag, startPoint x: 524, startPoint y: 195, endPoint x: 522, endPoint y: 204, distance: 8.9
click at [524, 196] on input "ele" at bounding box center [553, 208] width 208 height 32
type input "e"
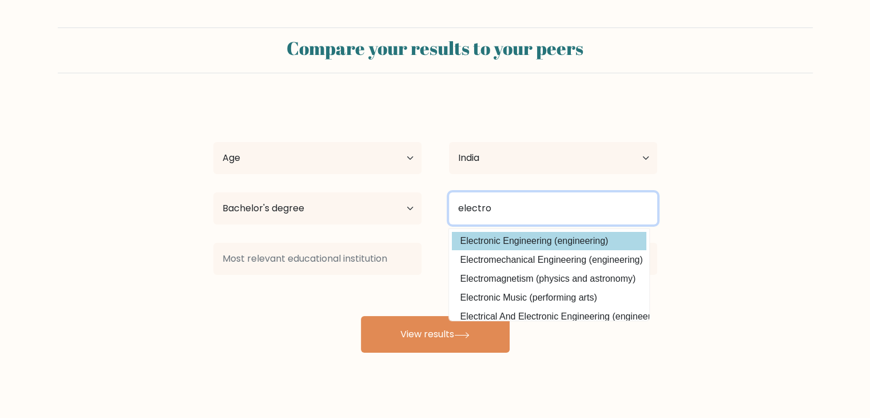
type input "electro"
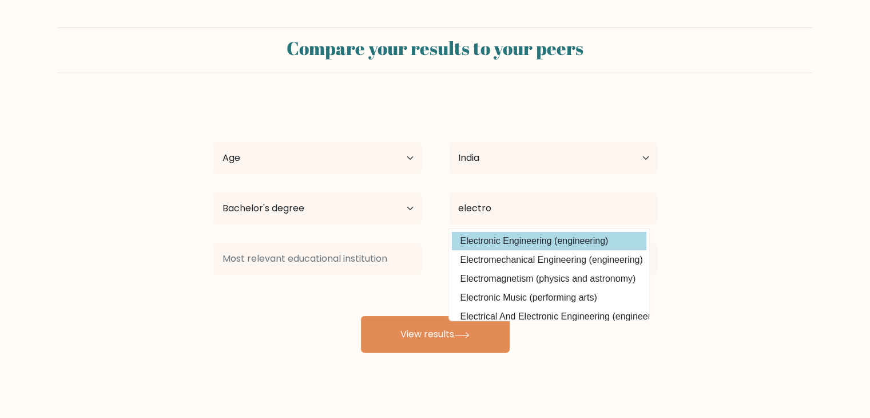
click at [505, 241] on div "Smruti naik Age Under 18 years old 18-24 years old 25-34 years old 35-44 years …" at bounding box center [436, 227] width 458 height 252
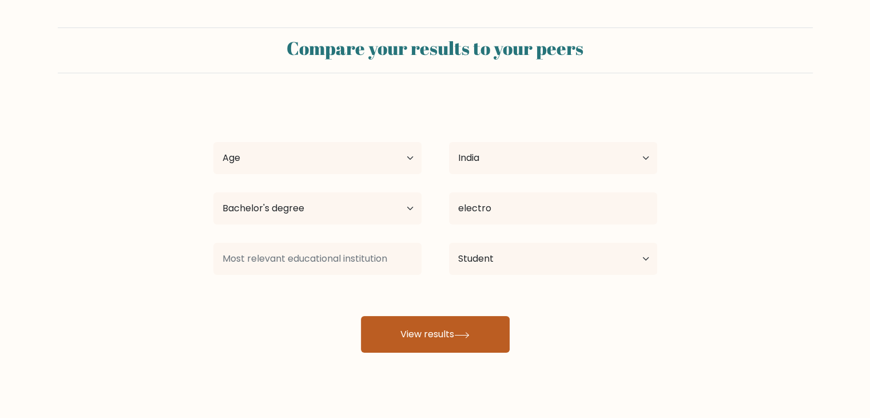
click at [434, 335] on button "View results" at bounding box center [435, 334] width 149 height 37
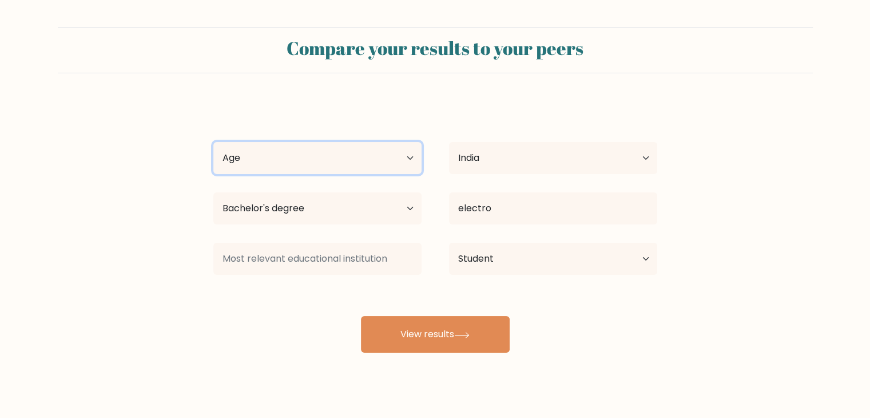
click at [350, 156] on select "Age Under 18 years old 18-24 years old 25-34 years old 35-44 years old 45-54 ye…" at bounding box center [317, 158] width 208 height 32
select select "18_24"
click at [213, 142] on select "Age Under 18 years old 18-24 years old 25-34 years old 35-44 years old 45-54 ye…" at bounding box center [317, 158] width 208 height 32
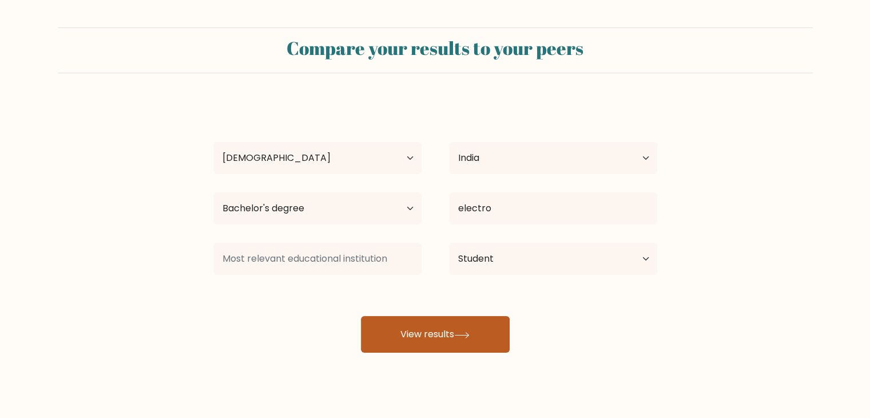
click at [445, 337] on button "View results" at bounding box center [435, 334] width 149 height 37
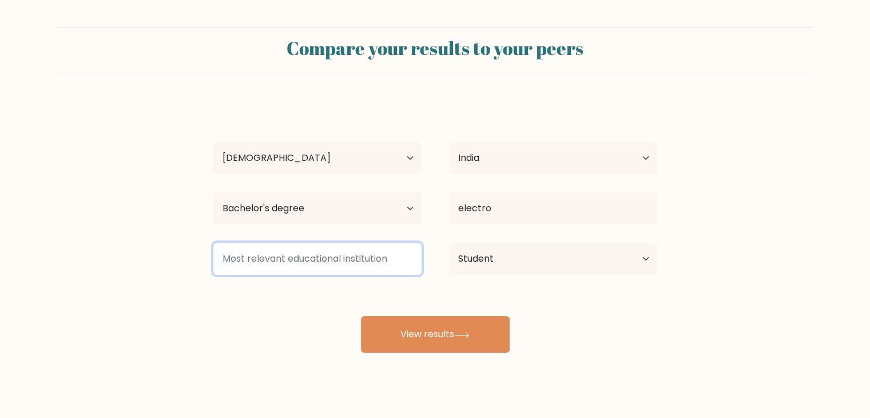
click at [260, 250] on input at bounding box center [317, 259] width 208 height 32
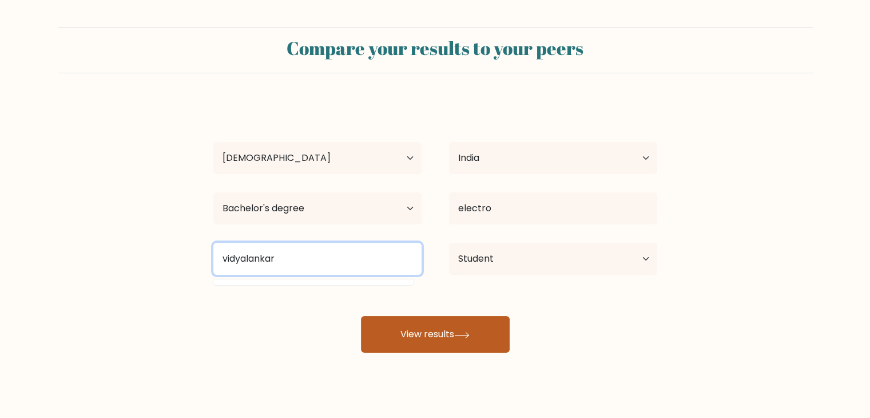
type input "vidyalankar"
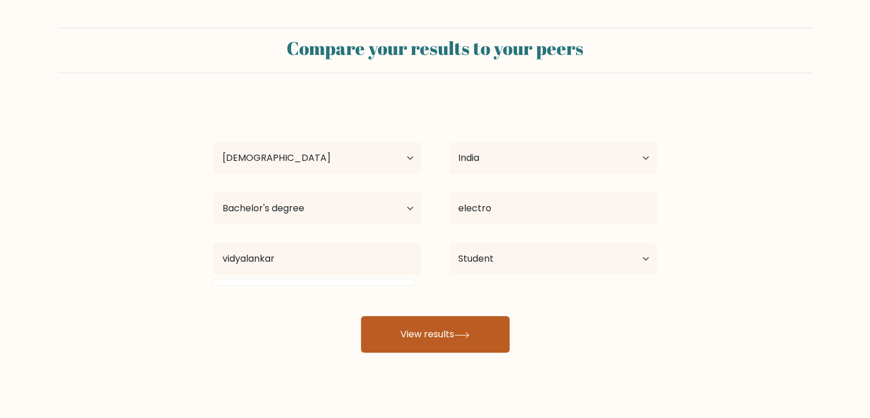
click at [469, 326] on button "View results" at bounding box center [435, 334] width 149 height 37
